Goal: Information Seeking & Learning: Learn about a topic

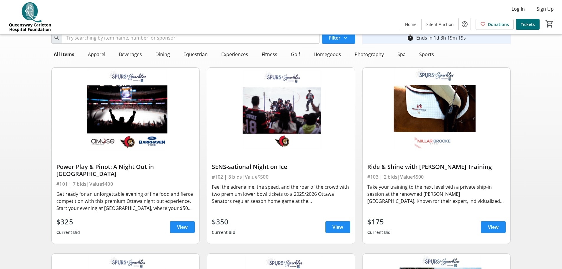
scroll to position [30, 0]
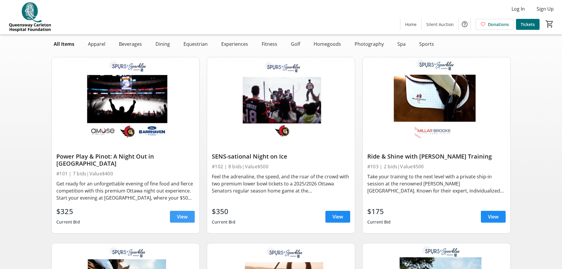
click at [181, 213] on span "View" at bounding box center [182, 216] width 11 height 7
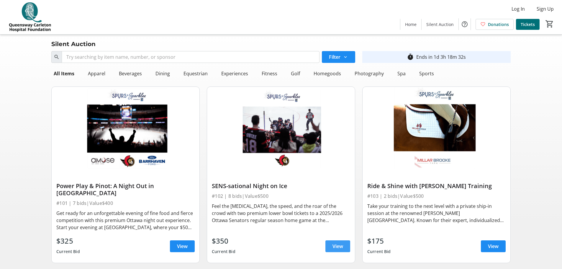
click at [340, 243] on span "View" at bounding box center [338, 246] width 11 height 7
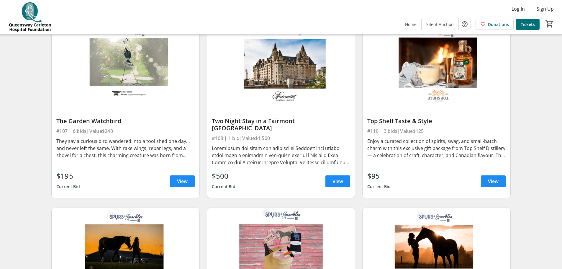
scroll to position [443, 0]
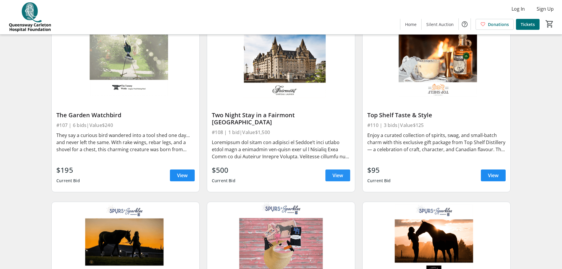
click at [337, 172] on span "View" at bounding box center [338, 175] width 11 height 7
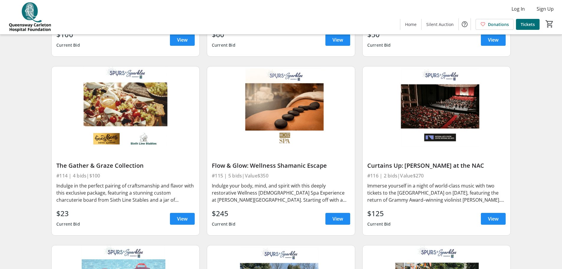
scroll to position [767, 0]
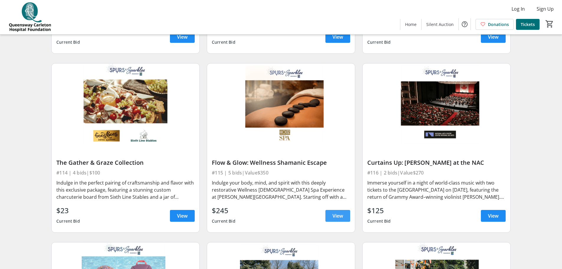
click at [336, 212] on span "View" at bounding box center [338, 215] width 11 height 7
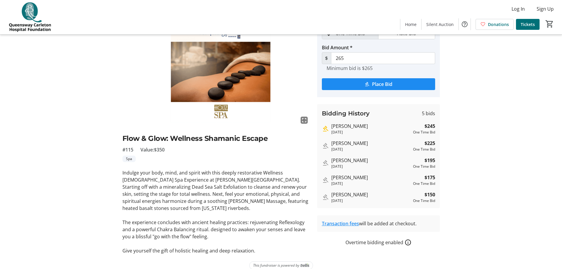
scroll to position [36, 0]
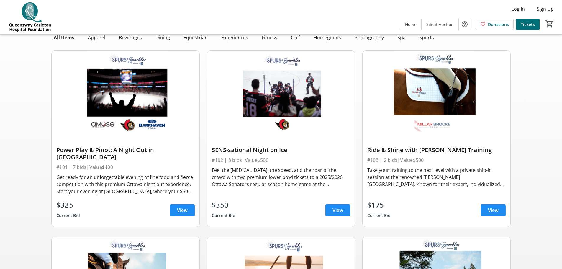
scroll to position [767, 0]
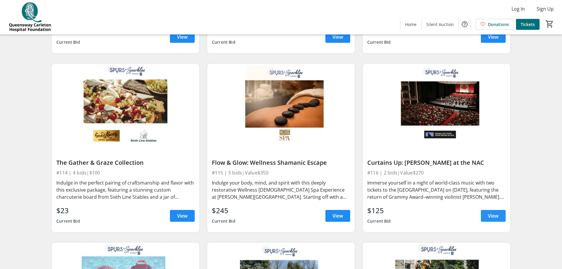
click at [493, 212] on span "View" at bounding box center [493, 215] width 11 height 7
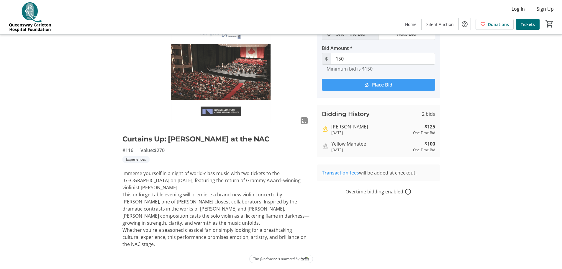
scroll to position [36, 0]
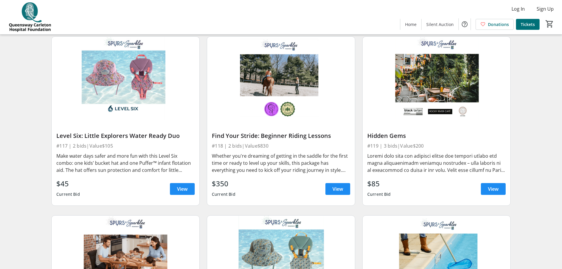
scroll to position [974, 0]
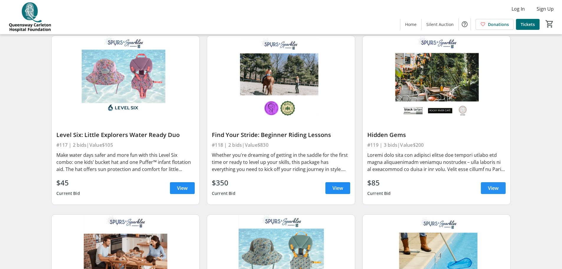
click at [490, 184] on span "View" at bounding box center [493, 187] width 11 height 7
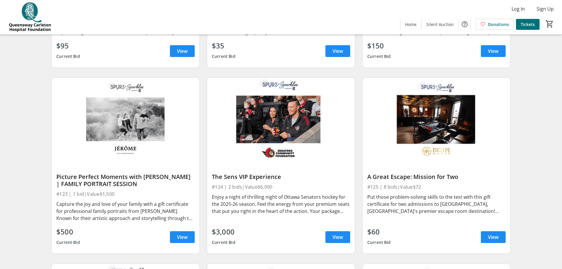
scroll to position [1328, 0]
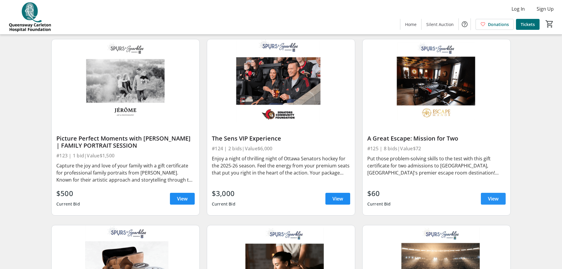
click at [491, 195] on span "View" at bounding box center [493, 198] width 11 height 7
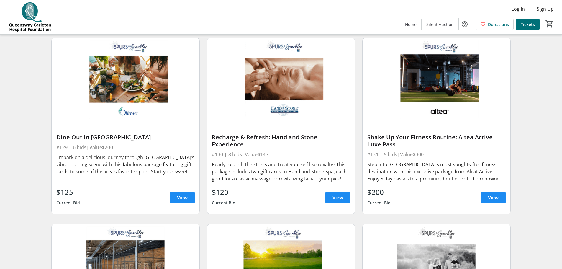
scroll to position [1712, 0]
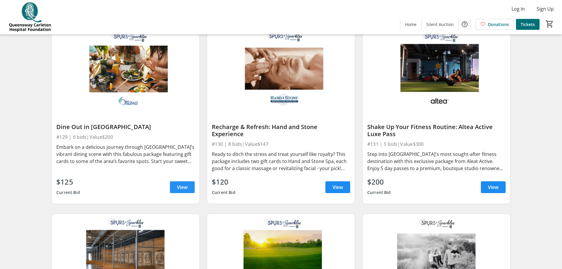
click at [182, 184] on span "View" at bounding box center [182, 187] width 11 height 7
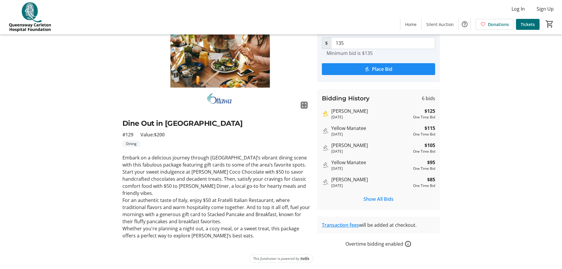
scroll to position [51, 0]
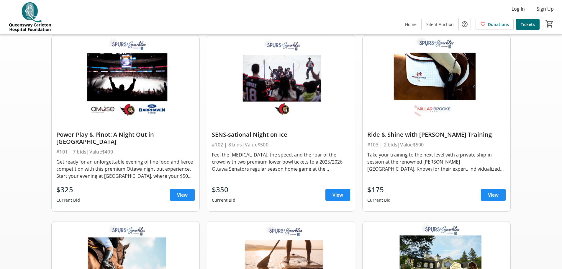
scroll to position [1712, 0]
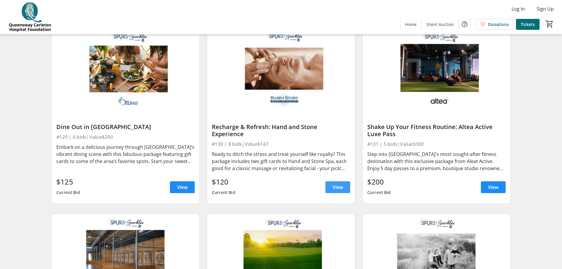
click at [341, 184] on span "View" at bounding box center [338, 187] width 11 height 7
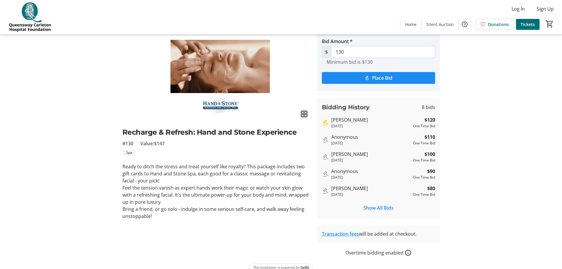
scroll to position [51, 0]
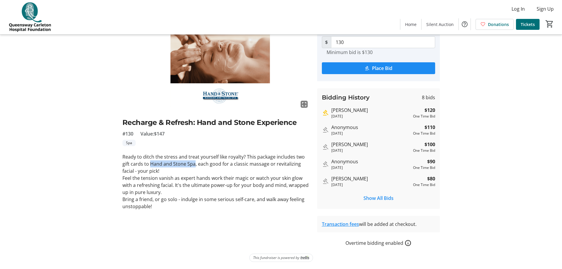
drag, startPoint x: 150, startPoint y: 163, endPoint x: 194, endPoint y: 164, distance: 44.0
click at [194, 164] on p "Ready to ditch the stress and treat yourself like royalty? This package include…" at bounding box center [216, 163] width 188 height 21
copy p "Hand and Stone Spa"
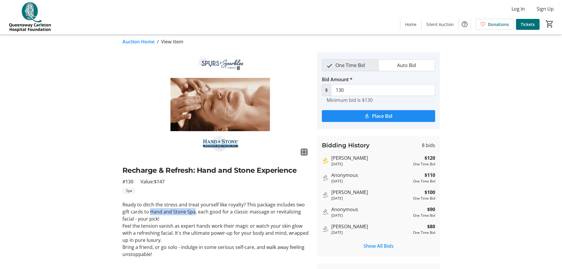
scroll to position [0, 0]
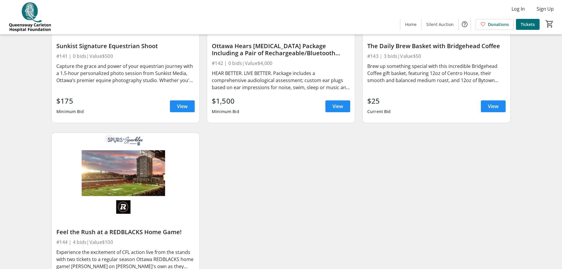
scroll to position [2485, 0]
